Goal: Transaction & Acquisition: Purchase product/service

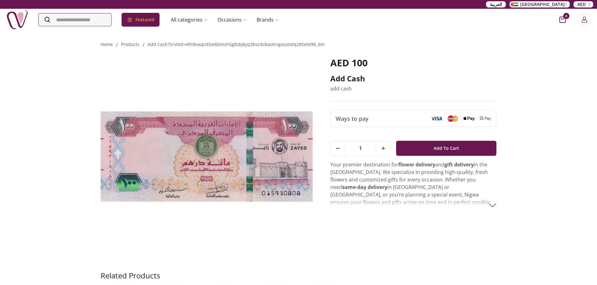
click at [408, 176] on p "Your premier destination for flower delivery and gift delivery in the [GEOGRAPH…" at bounding box center [413, 202] width 166 height 83
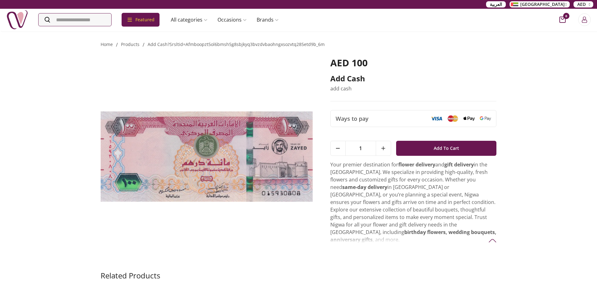
click at [18, 14] on img at bounding box center [17, 20] width 22 height 22
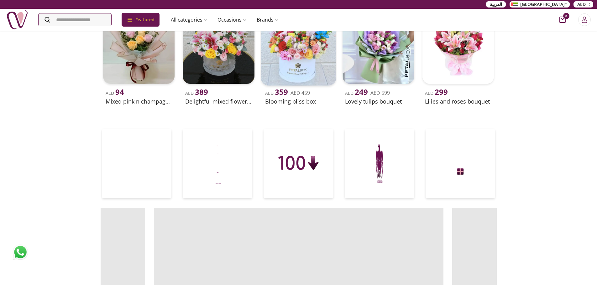
scroll to position [219, 0]
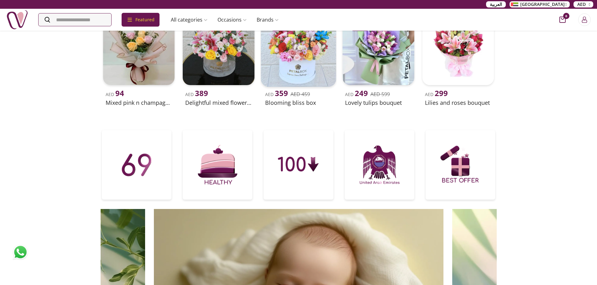
click at [298, 69] on img at bounding box center [298, 49] width 75 height 75
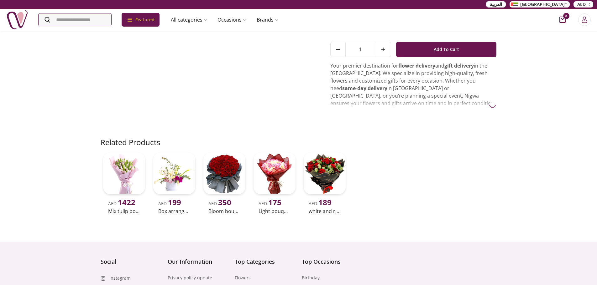
scroll to position [31, 0]
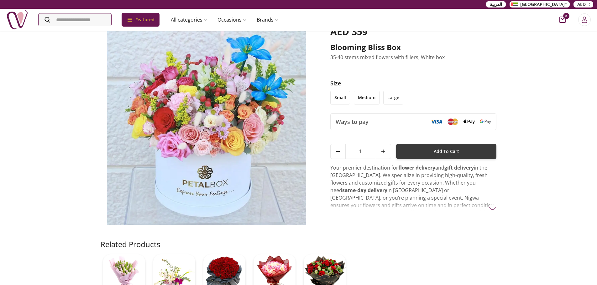
click at [412, 155] on button "Add To Cart" at bounding box center [446, 151] width 101 height 15
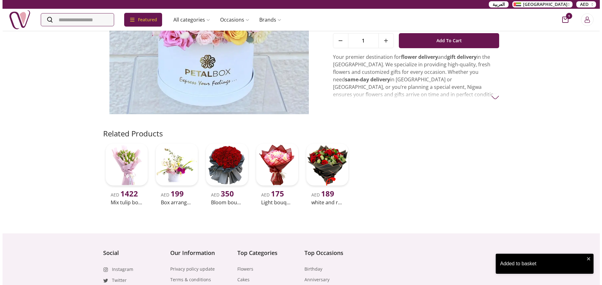
scroll to position [0, 0]
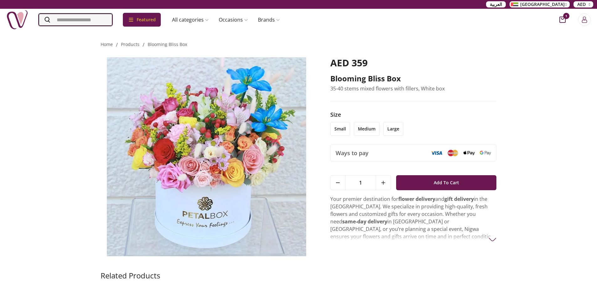
click at [67, 17] on input "Search" at bounding box center [76, 19] width 74 height 13
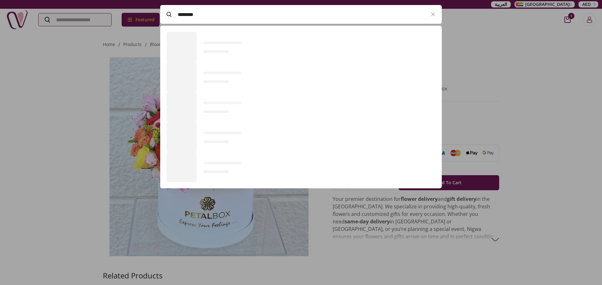
scroll to position [172, 281]
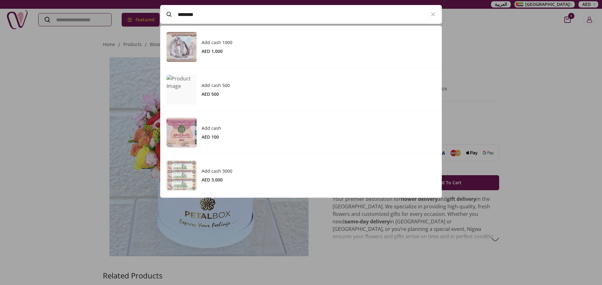
type input "********"
click at [251, 43] on h3 "Add cash 1000" at bounding box center [318, 42] width 234 height 6
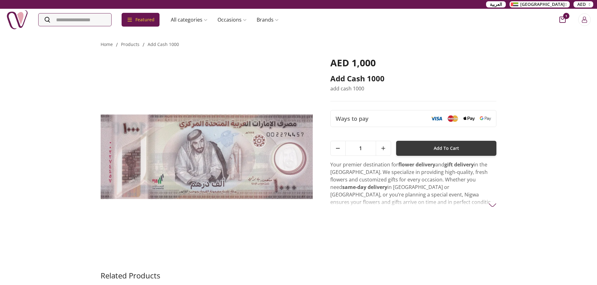
click at [417, 149] on button "Add To Cart" at bounding box center [446, 148] width 101 height 15
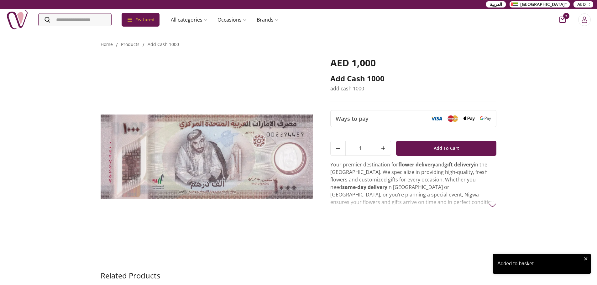
click at [562, 22] on icon "cart-button" at bounding box center [562, 20] width 6 height 6
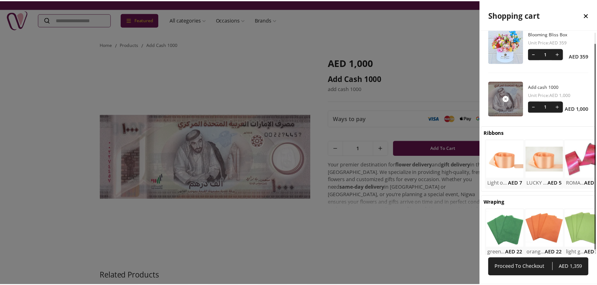
scroll to position [16, 0]
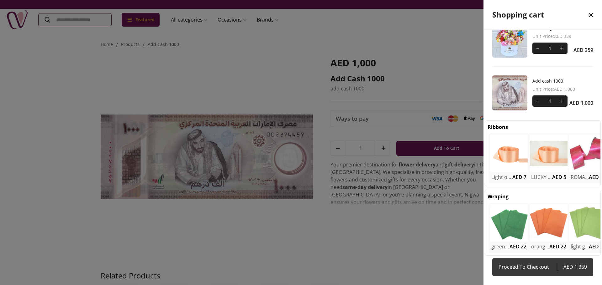
click at [515, 272] on link "Proceed To Checkout AED 1,359" at bounding box center [542, 268] width 101 height 18
select select "**********"
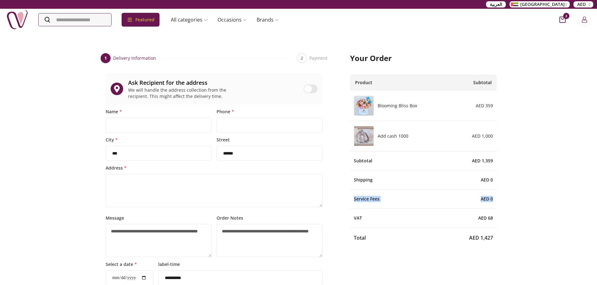
drag, startPoint x: 359, startPoint y: 199, endPoint x: 497, endPoint y: 204, distance: 137.7
click at [497, 204] on div "**********" at bounding box center [298, 234] width 401 height 409
drag, startPoint x: 254, startPoint y: 30, endPoint x: 284, endPoint y: 1, distance: 41.7
click at [265, 25] on div "Featured Accessories Cake Flower Kids All categories musk&bakhoor Healthy Home …" at bounding box center [144, 20] width 277 height 22
